Goal: Information Seeking & Learning: Learn about a topic

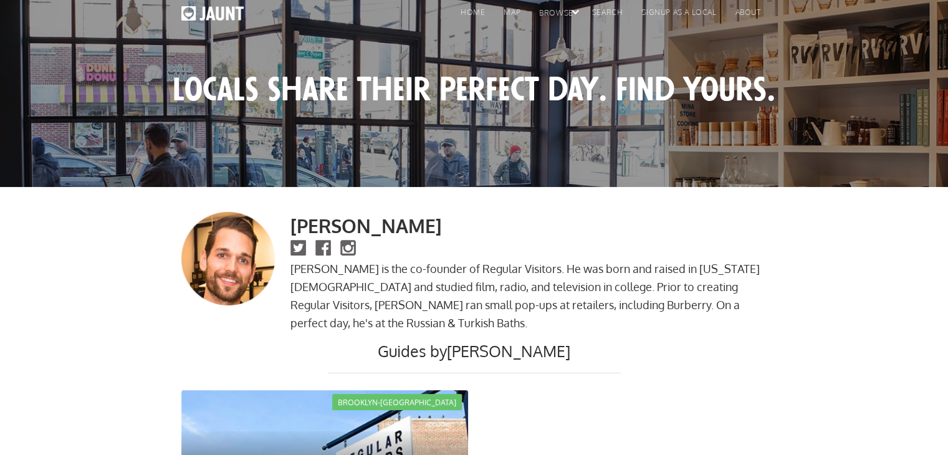
click at [226, 277] on img at bounding box center [227, 258] width 93 height 93
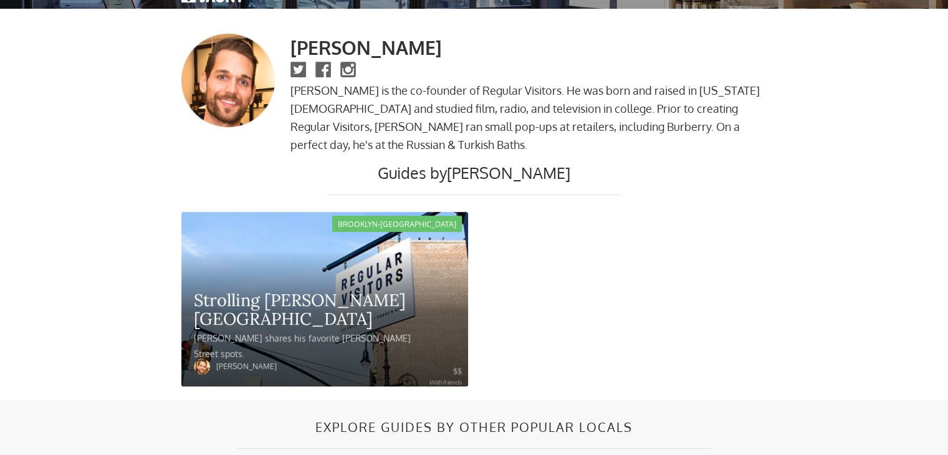
scroll to position [179, 0]
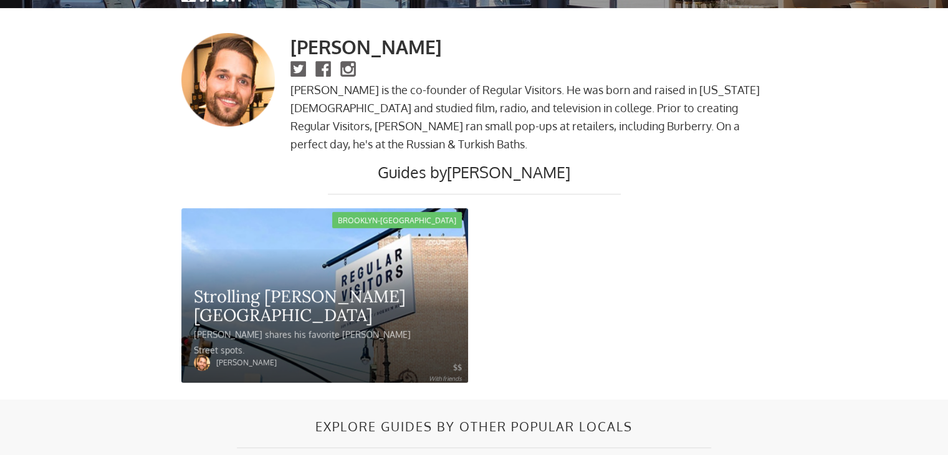
click at [222, 272] on div "Strolling Smith Street Daniel shares his favorite Smith Street spots. Daniel So…" at bounding box center [324, 315] width 287 height 133
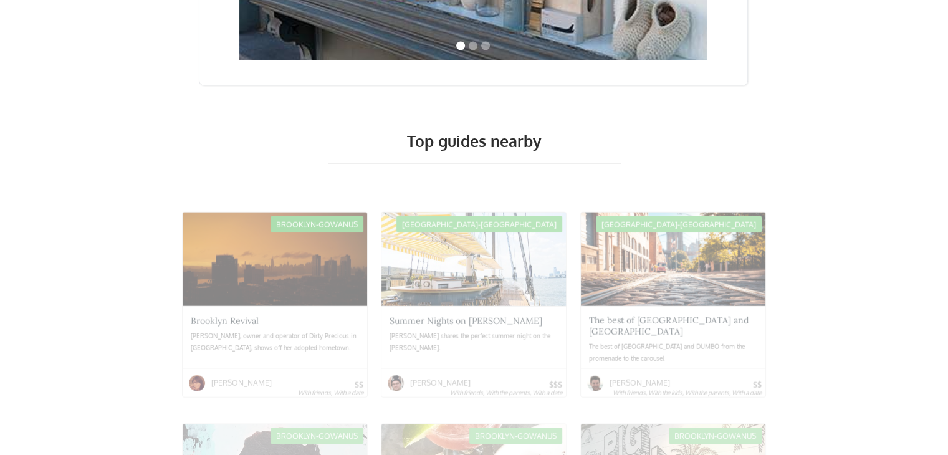
scroll to position [2096, 0]
